Goal: Check status: Check status

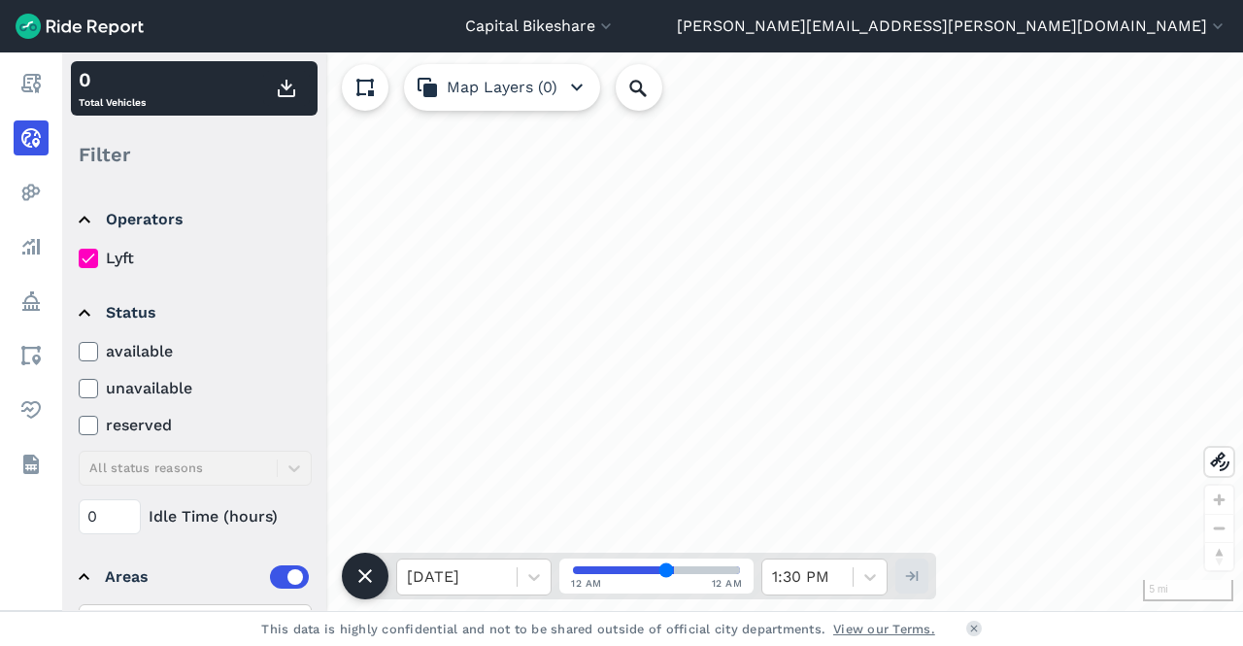
click at [95, 354] on icon at bounding box center [88, 351] width 17 height 19
click at [79, 352] on input "available" at bounding box center [79, 346] width 0 height 13
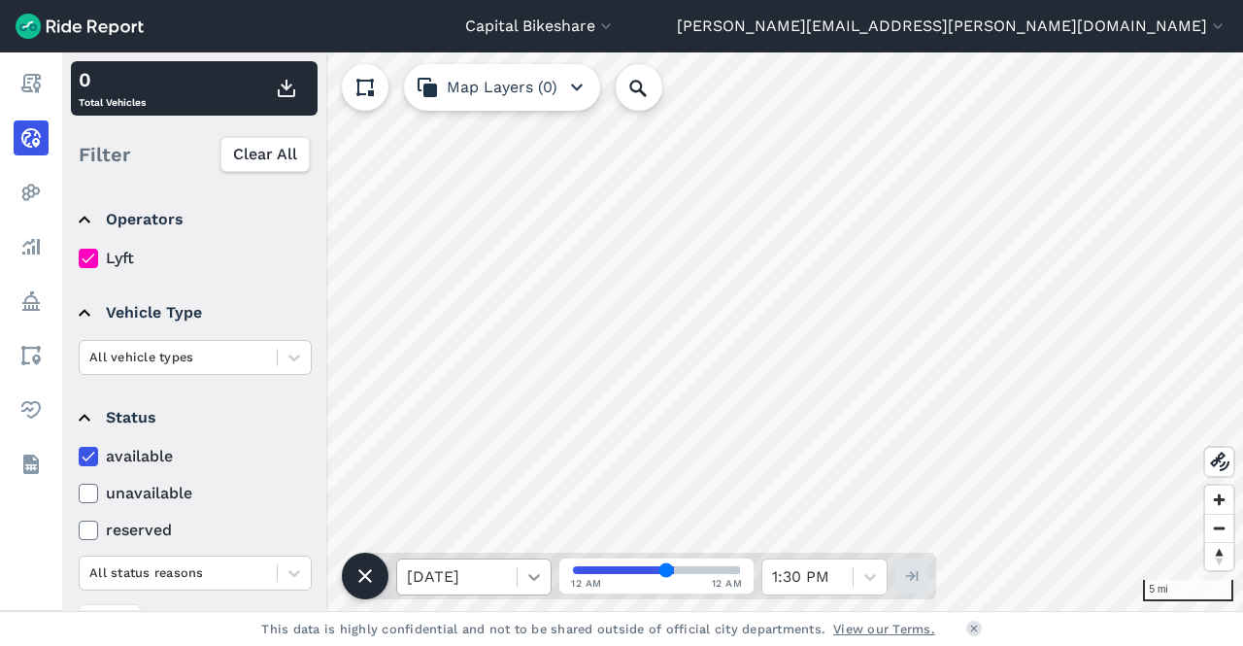
click at [546, 579] on div at bounding box center [534, 576] width 33 height 33
click at [303, 359] on icon at bounding box center [294, 357] width 19 height 19
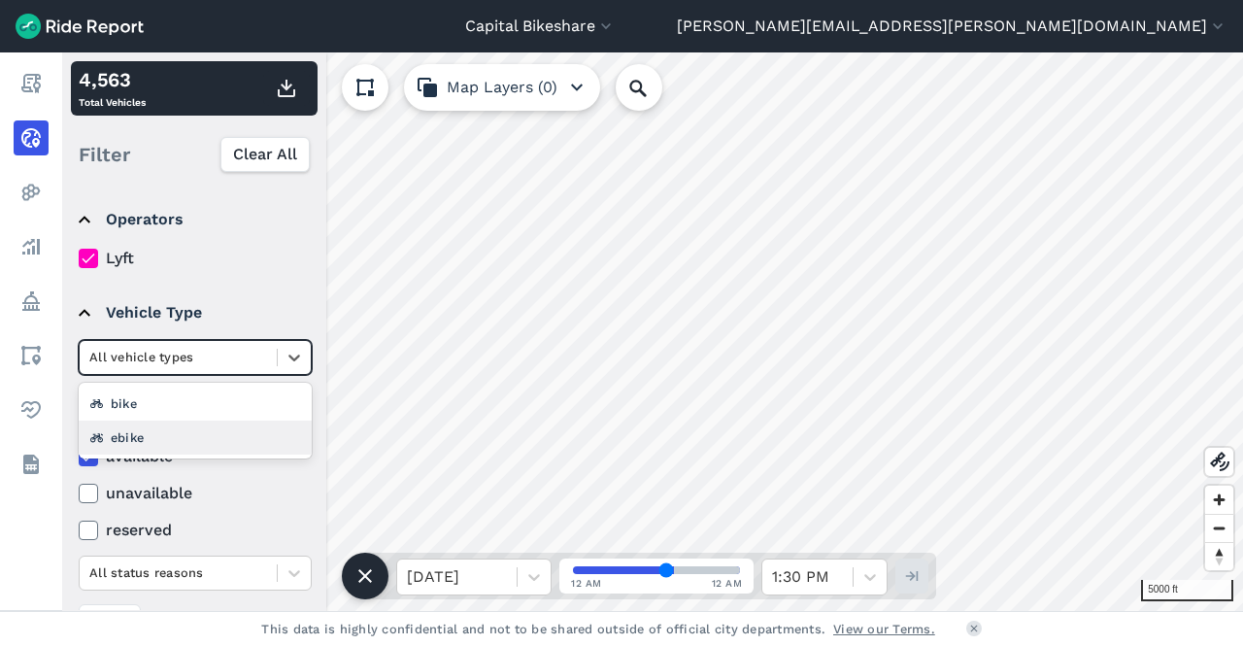
click at [237, 443] on div "ebike" at bounding box center [195, 437] width 233 height 34
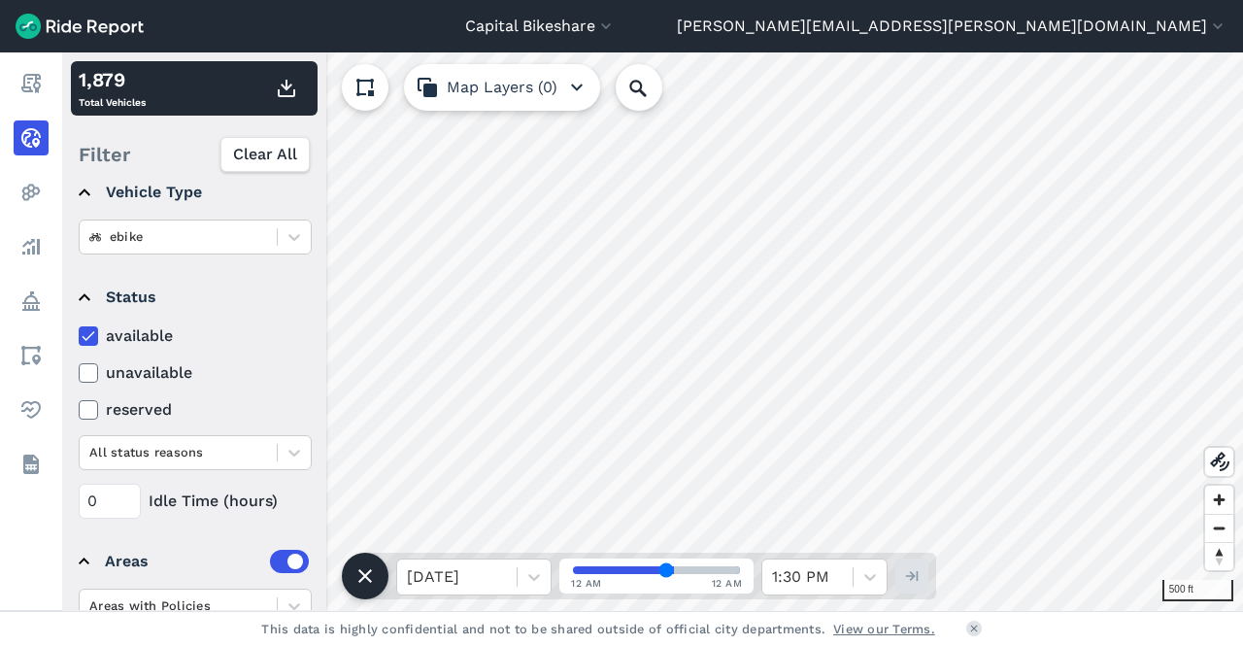
scroll to position [249, 0]
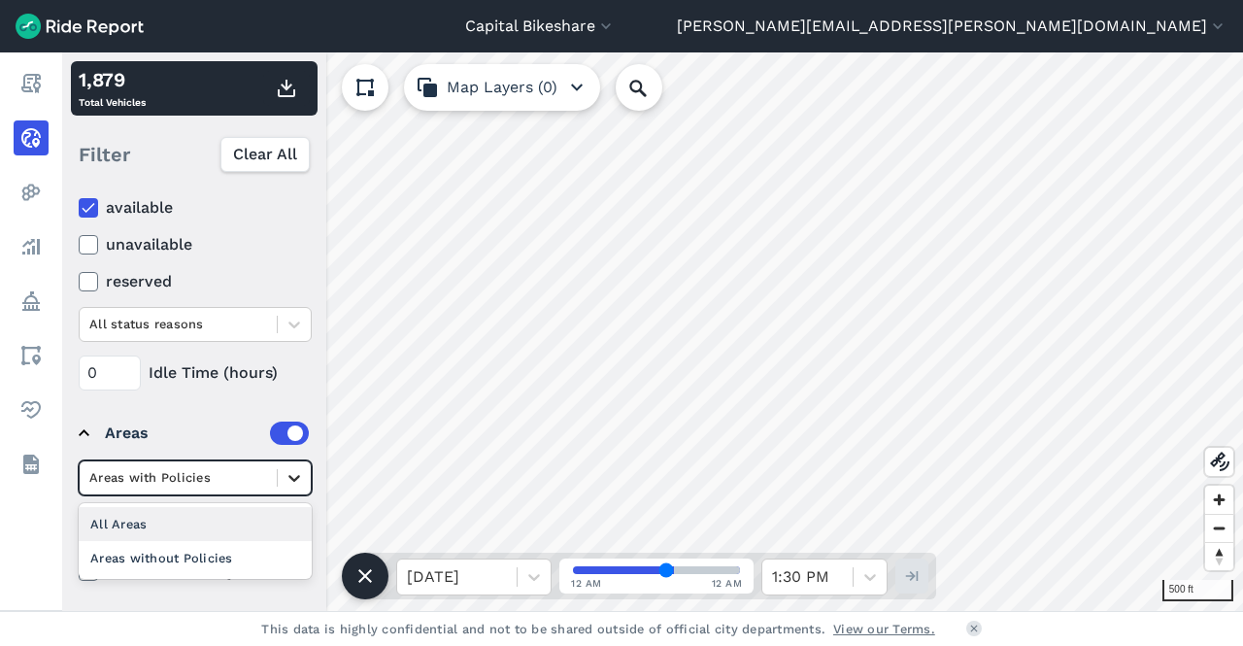
click at [287, 474] on icon at bounding box center [294, 477] width 19 height 19
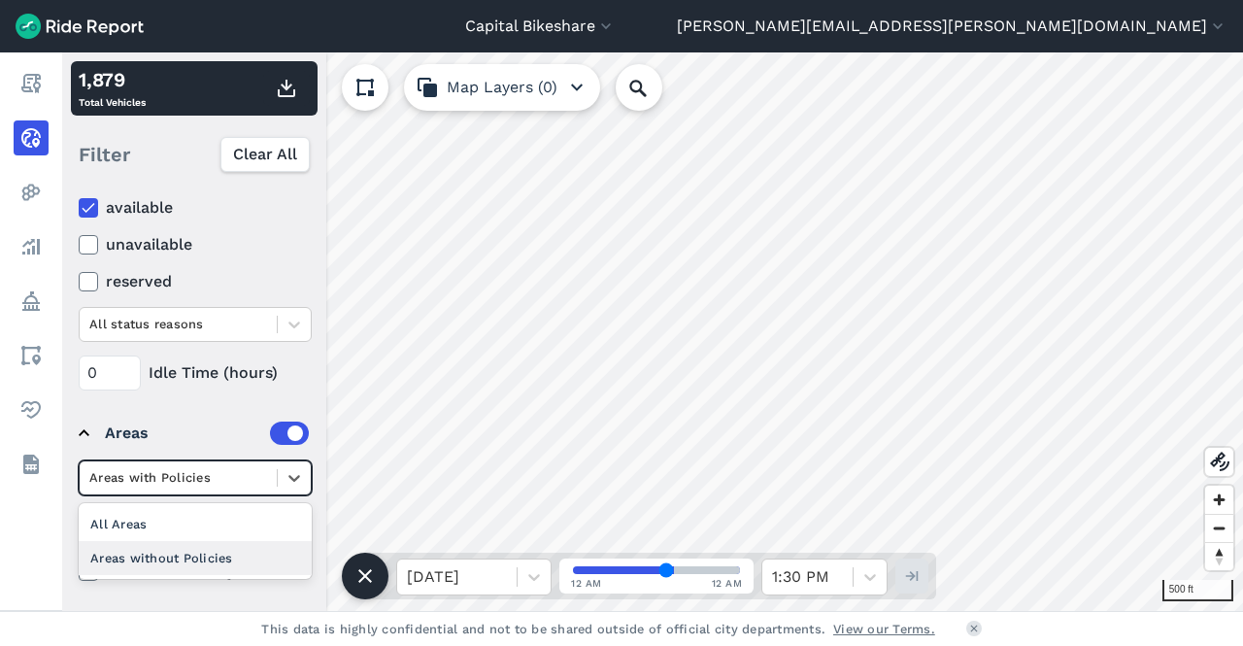
click at [268, 542] on div "Areas without Policies" at bounding box center [195, 558] width 233 height 34
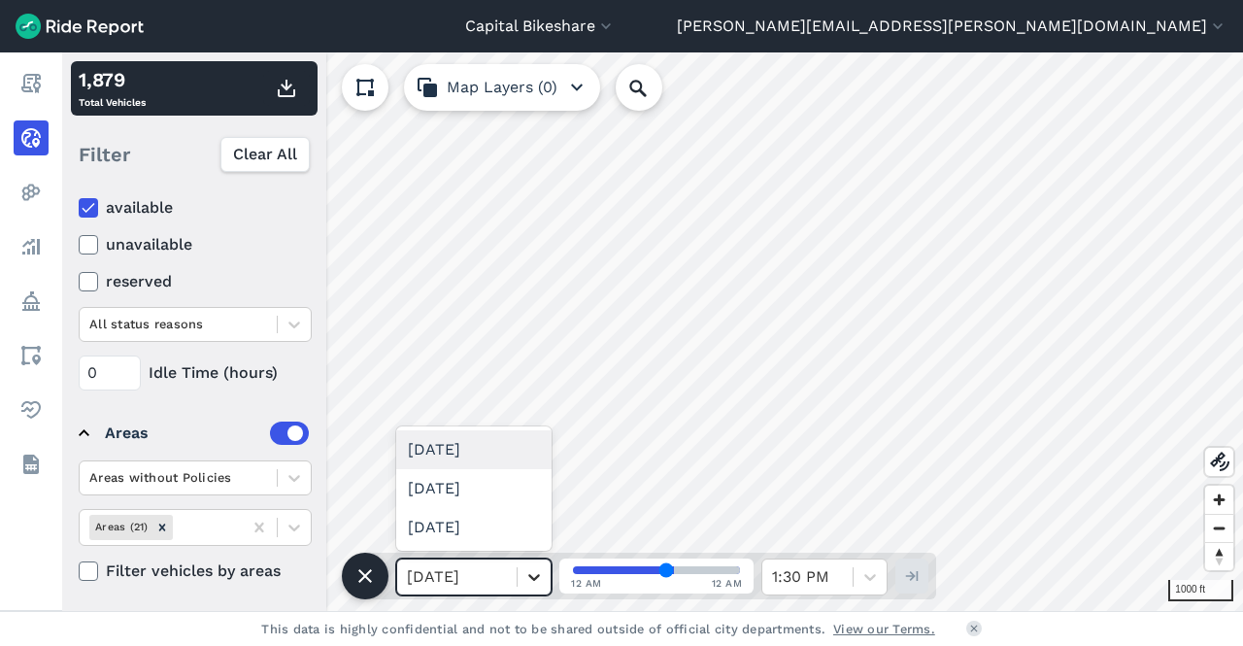
click at [538, 567] on icon at bounding box center [533, 576] width 19 height 19
click at [505, 522] on div "Sat, Sep 20" at bounding box center [473, 527] width 155 height 39
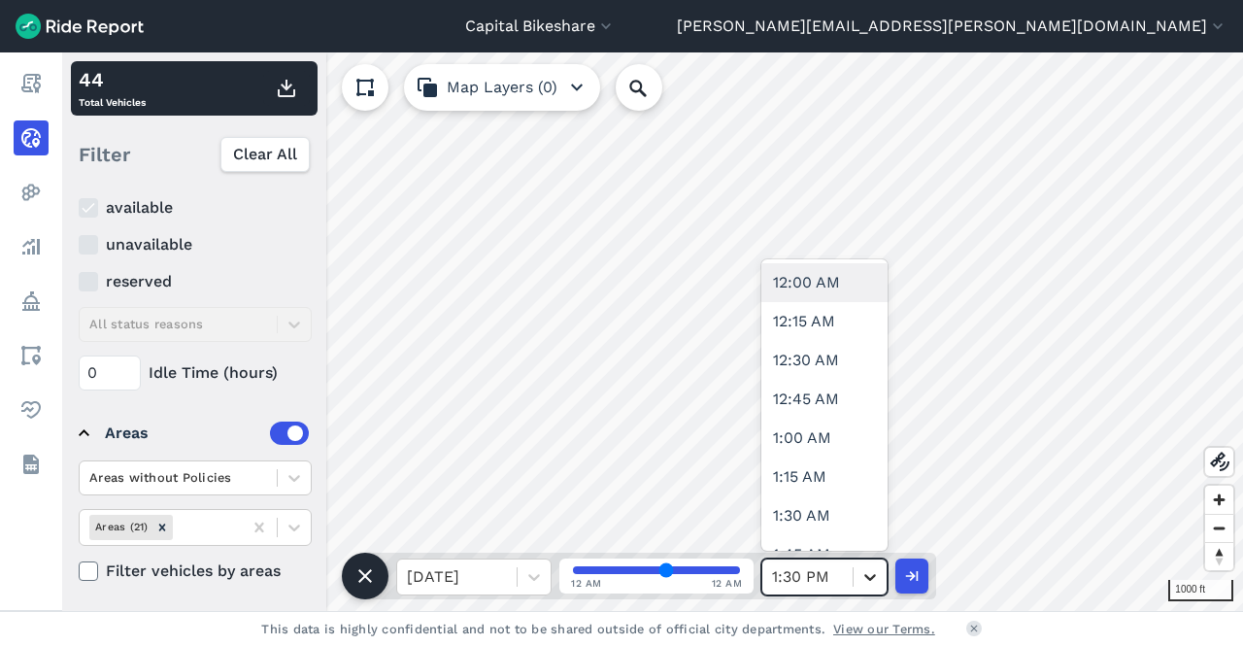
click at [878, 578] on icon at bounding box center [869, 576] width 19 height 19
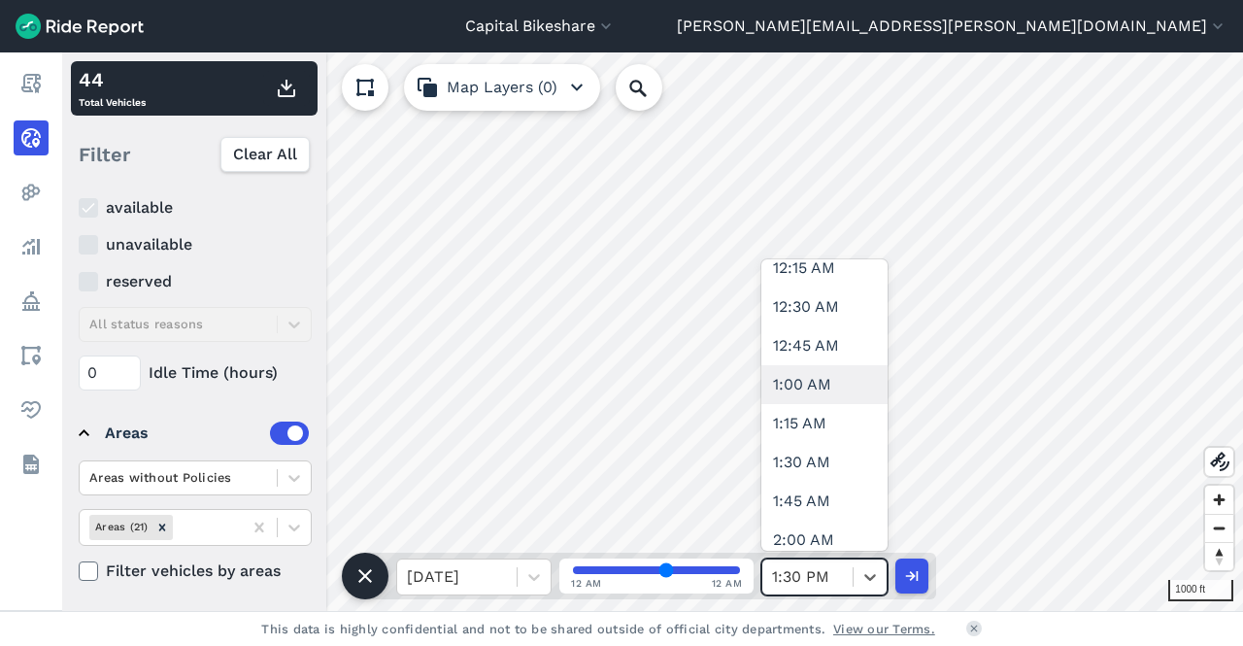
click at [828, 389] on div "1:00 AM" at bounding box center [824, 384] width 126 height 39
type input "4"
